Goal: Complete application form

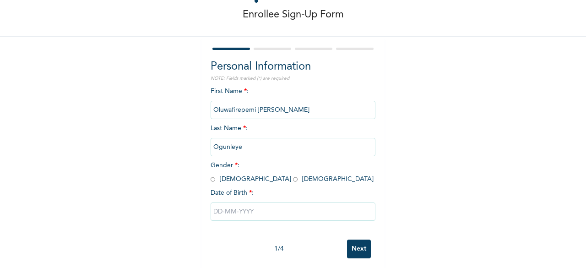
scroll to position [45, 0]
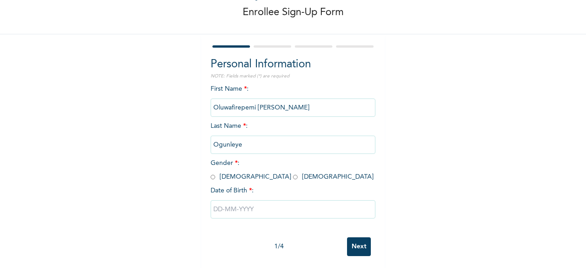
click at [211, 179] on input "radio" at bounding box center [213, 177] width 5 height 9
radio input "true"
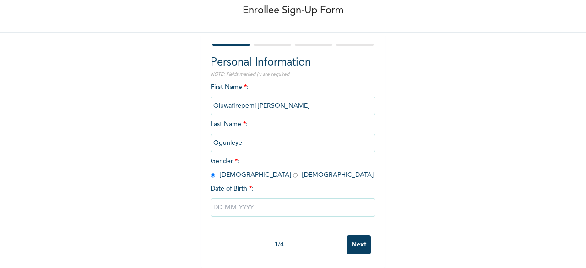
click at [281, 200] on input "text" at bounding box center [293, 207] width 165 height 18
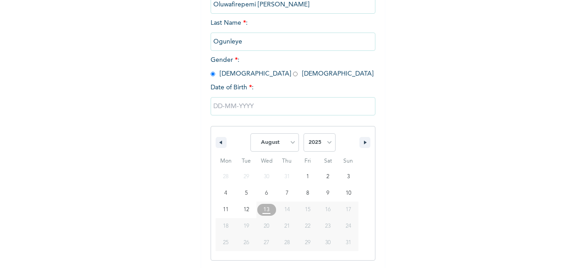
scroll to position [149, 0]
click at [219, 141] on button "button" at bounding box center [221, 141] width 11 height 11
select select "5"
type input "[DATE]"
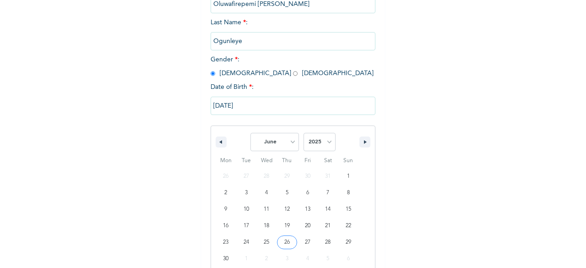
scroll to position [55, 0]
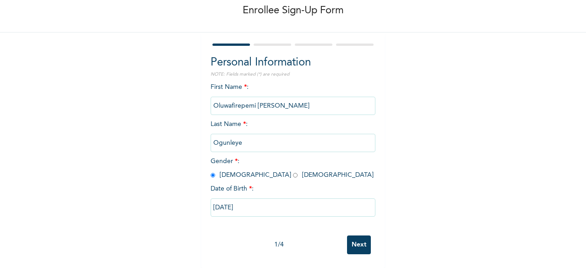
click at [363, 240] on input "Next" at bounding box center [359, 244] width 24 height 19
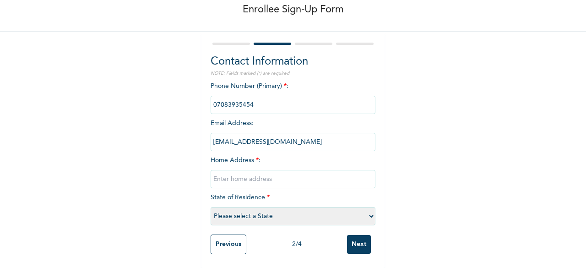
click at [289, 135] on input "[EMAIL_ADDRESS][DOMAIN_NAME]" at bounding box center [293, 142] width 165 height 18
click at [294, 136] on input "[EMAIL_ADDRESS][DOMAIN_NAME]" at bounding box center [293, 142] width 165 height 18
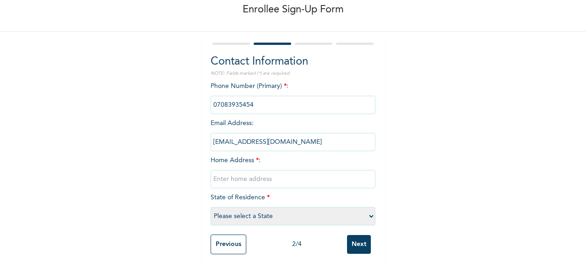
click at [296, 174] on input "text" at bounding box center [293, 179] width 165 height 18
type input "[STREET_ADDRESS][PERSON_NAME], [PERSON_NAME]"
click at [282, 210] on select "Please select a State [PERSON_NAME] (FCT) [PERSON_NAME] Ibom [GEOGRAPHIC_DATA] …" at bounding box center [293, 216] width 165 height 18
select select "25"
click at [211, 207] on select "Please select a State [PERSON_NAME] (FCT) [PERSON_NAME] Ibom [GEOGRAPHIC_DATA] …" at bounding box center [293, 216] width 165 height 18
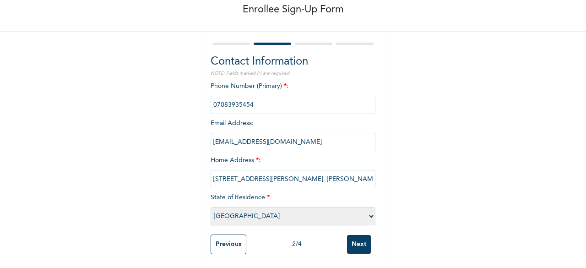
scroll to position [56, 0]
click at [356, 237] on input "Next" at bounding box center [359, 244] width 24 height 19
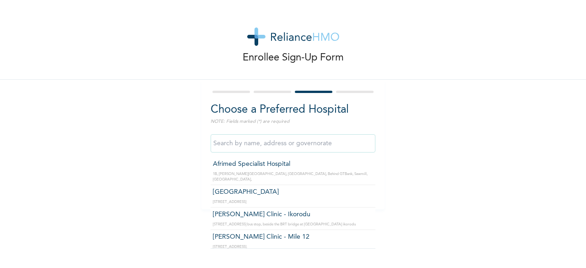
click at [288, 142] on input "text" at bounding box center [293, 143] width 165 height 18
type input "g"
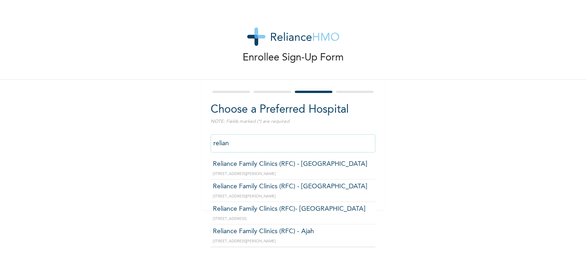
type input "Reliance Family Clinics (RFC) - [GEOGRAPHIC_DATA]"
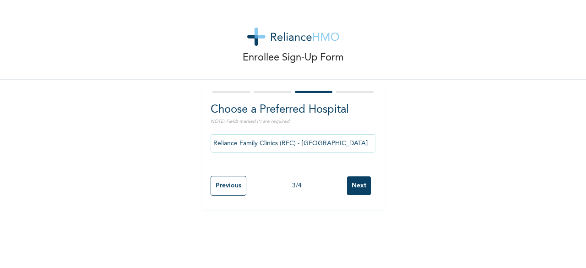
click at [353, 186] on input "Next" at bounding box center [359, 185] width 24 height 19
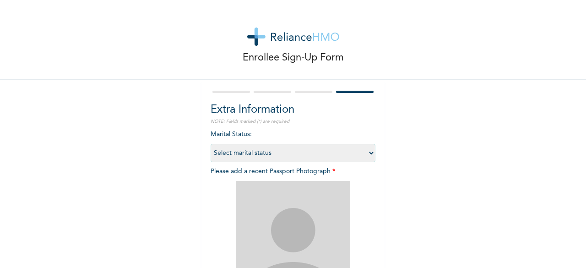
click at [325, 153] on select "Select marital status [DEMOGRAPHIC_DATA] Married [DEMOGRAPHIC_DATA] Widow/[DEMO…" at bounding box center [293, 153] width 165 height 18
select select "1"
click at [211, 144] on select "Select marital status [DEMOGRAPHIC_DATA] Married [DEMOGRAPHIC_DATA] Widow/[DEMO…" at bounding box center [293, 153] width 165 height 18
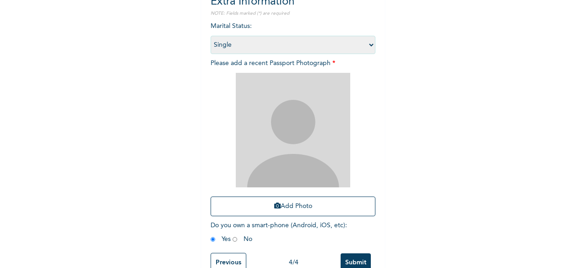
scroll to position [134, 0]
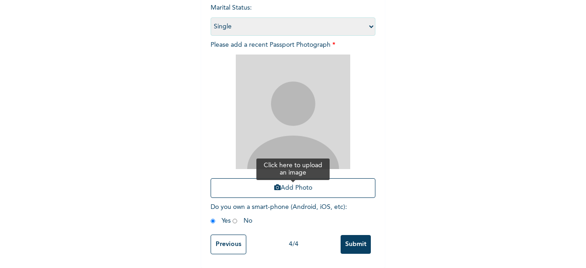
click at [312, 178] on button "Add Photo" at bounding box center [293, 188] width 165 height 20
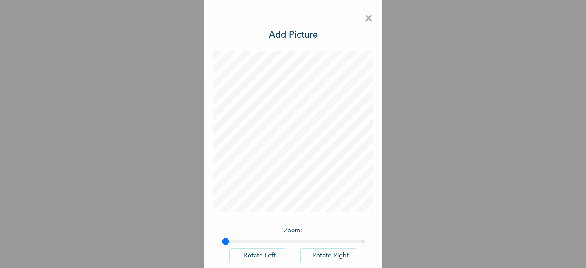
scroll to position [51, 0]
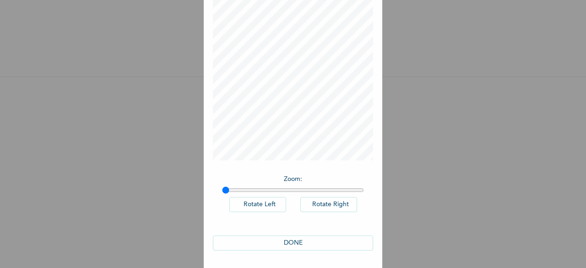
click at [265, 205] on button "Rotate Left" at bounding box center [257, 204] width 57 height 15
click at [304, 239] on button "DONE" at bounding box center [293, 242] width 160 height 15
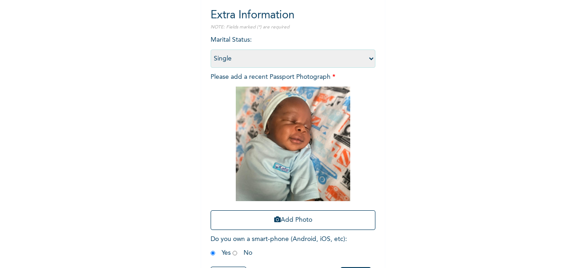
scroll to position [134, 0]
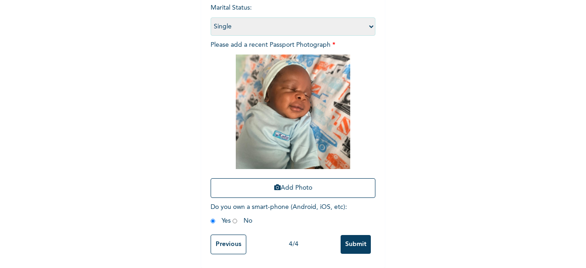
click at [357, 236] on input "Submit" at bounding box center [356, 244] width 30 height 19
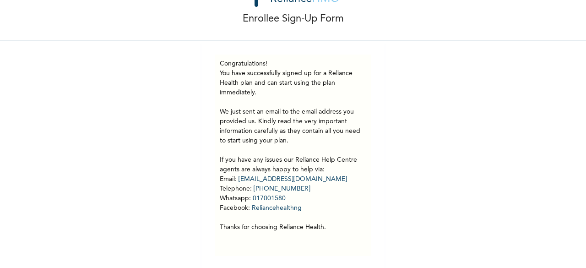
scroll to position [48, 0]
